Goal: Task Accomplishment & Management: Manage account settings

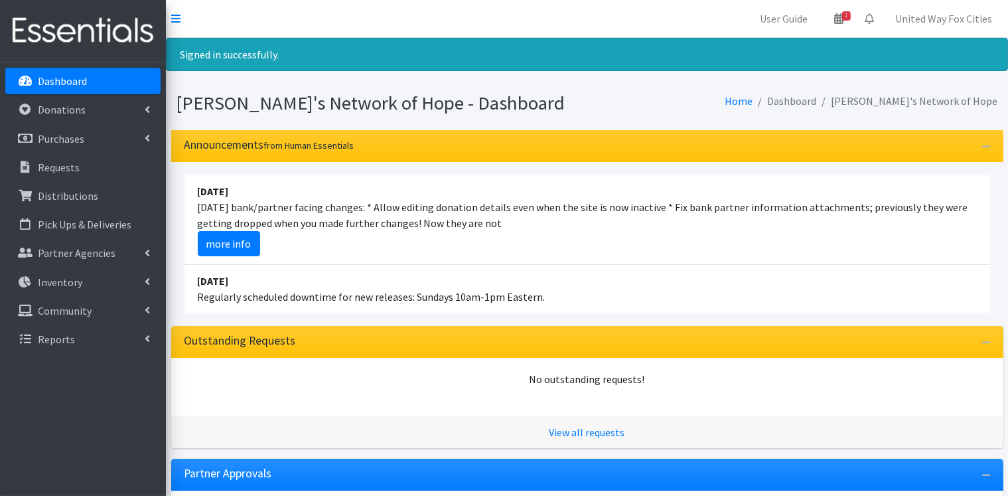
click at [64, 84] on p "Dashboard" at bounding box center [62, 80] width 49 height 13
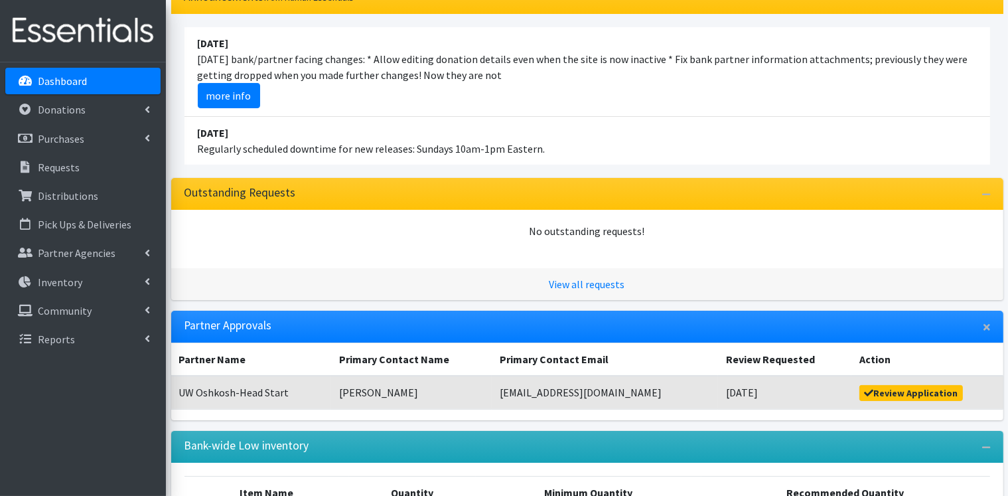
scroll to position [238, 0]
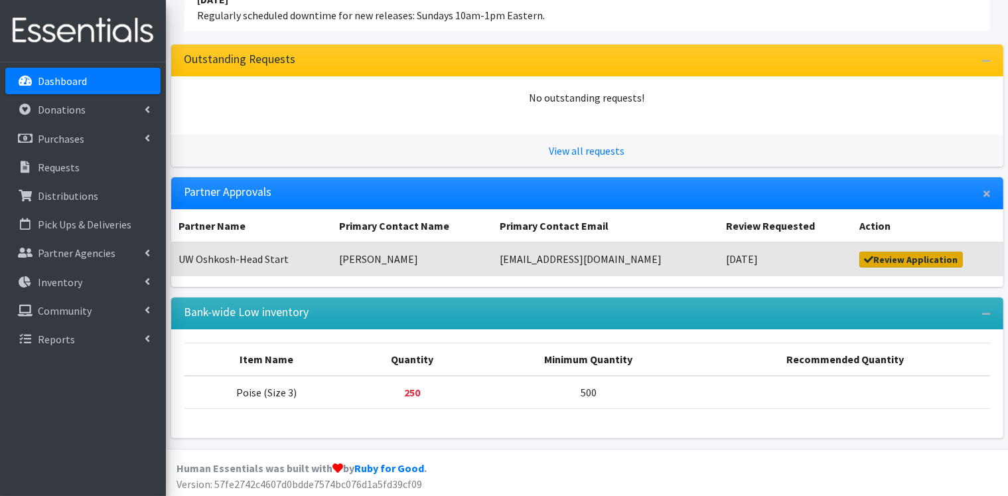
click at [882, 257] on link "Review Application" at bounding box center [910, 259] width 103 height 16
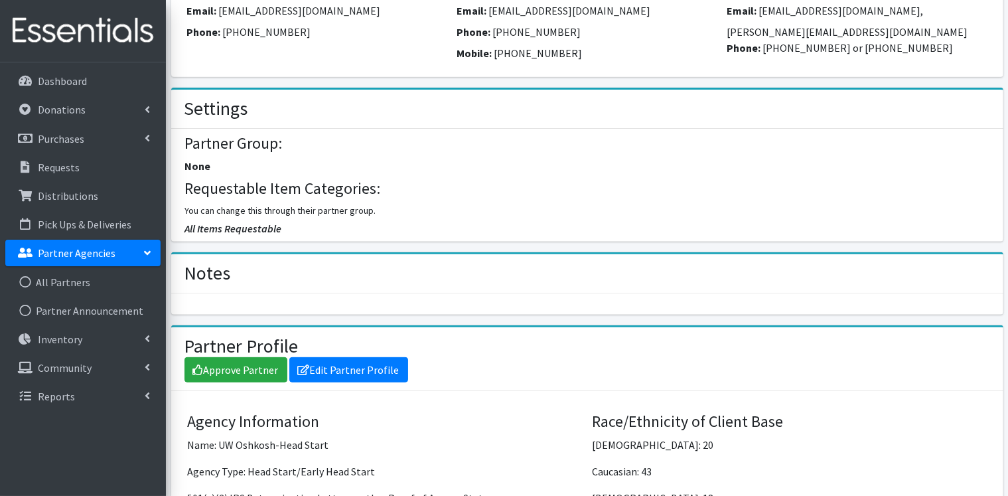
scroll to position [545, 0]
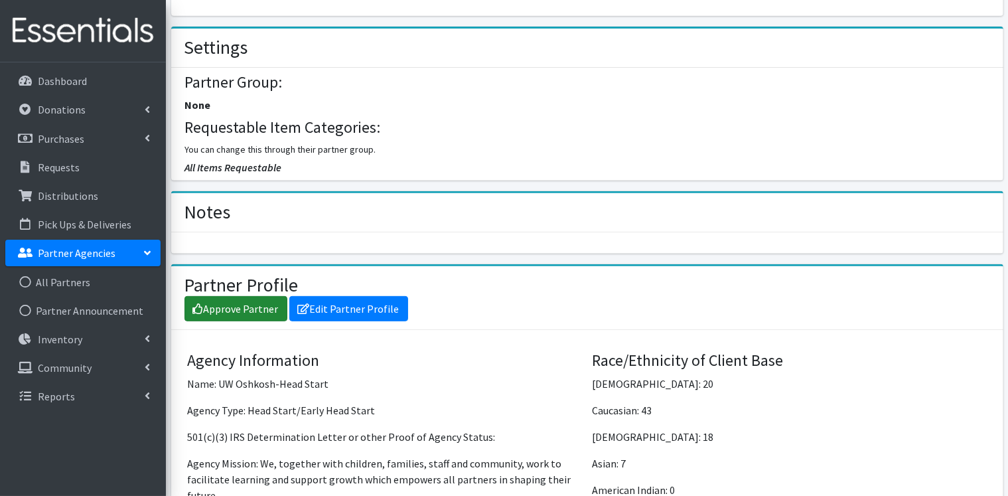
click at [239, 311] on link "Approve Partner" at bounding box center [235, 308] width 103 height 25
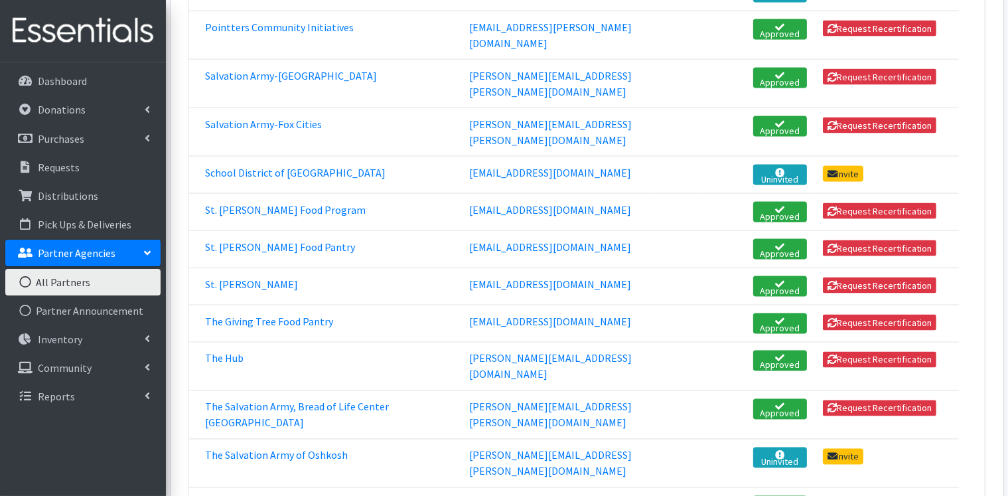
scroll to position [2189, 0]
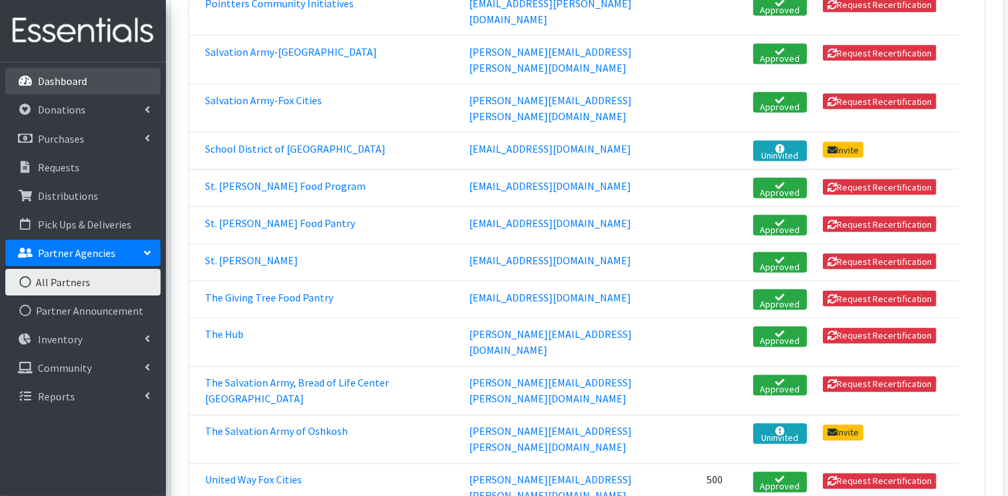
click at [72, 81] on p "Dashboard" at bounding box center [62, 80] width 49 height 13
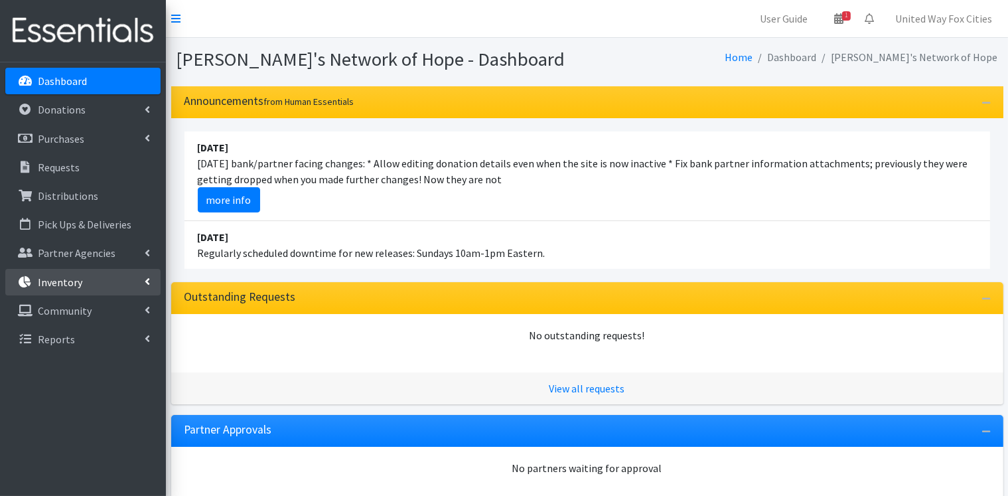
click at [146, 283] on icon at bounding box center [147, 281] width 5 height 11
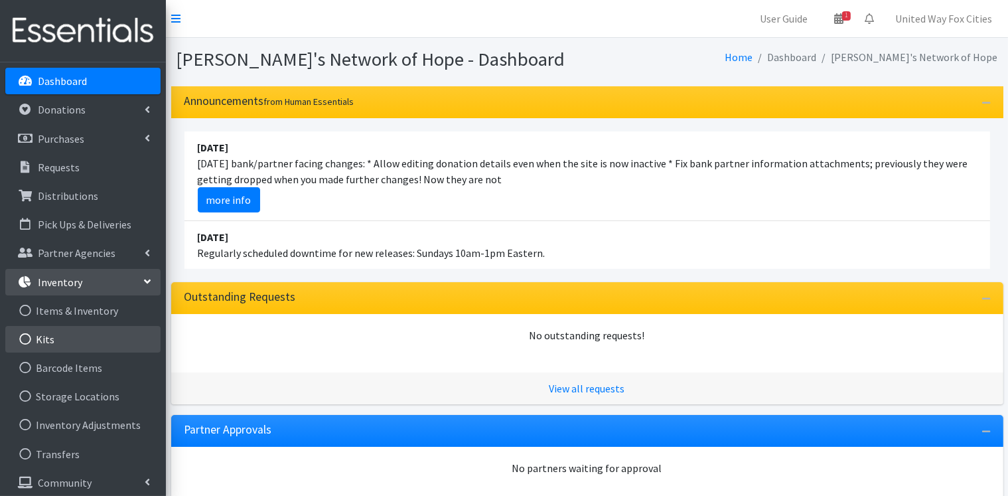
click at [45, 335] on link "Kits" at bounding box center [82, 339] width 155 height 27
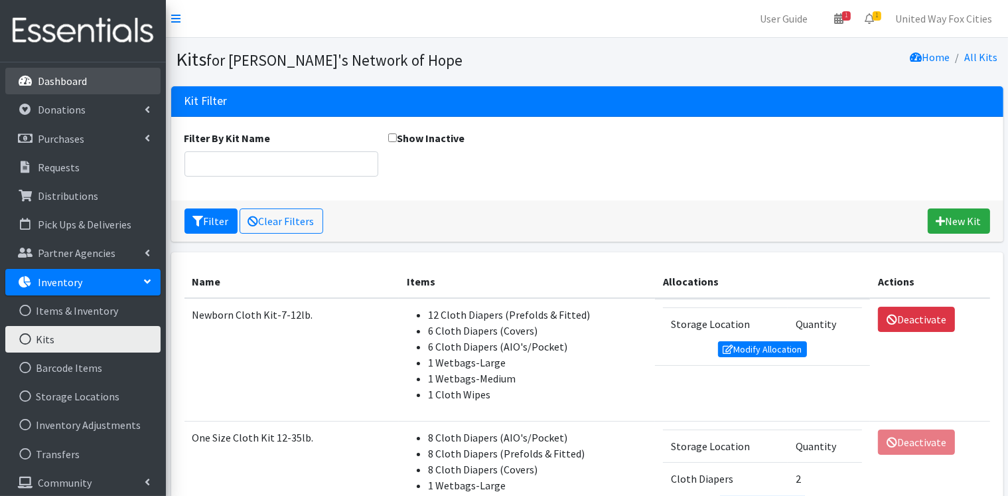
click at [64, 89] on link "Dashboard" at bounding box center [82, 81] width 155 height 27
